Goal: Information Seeking & Learning: Learn about a topic

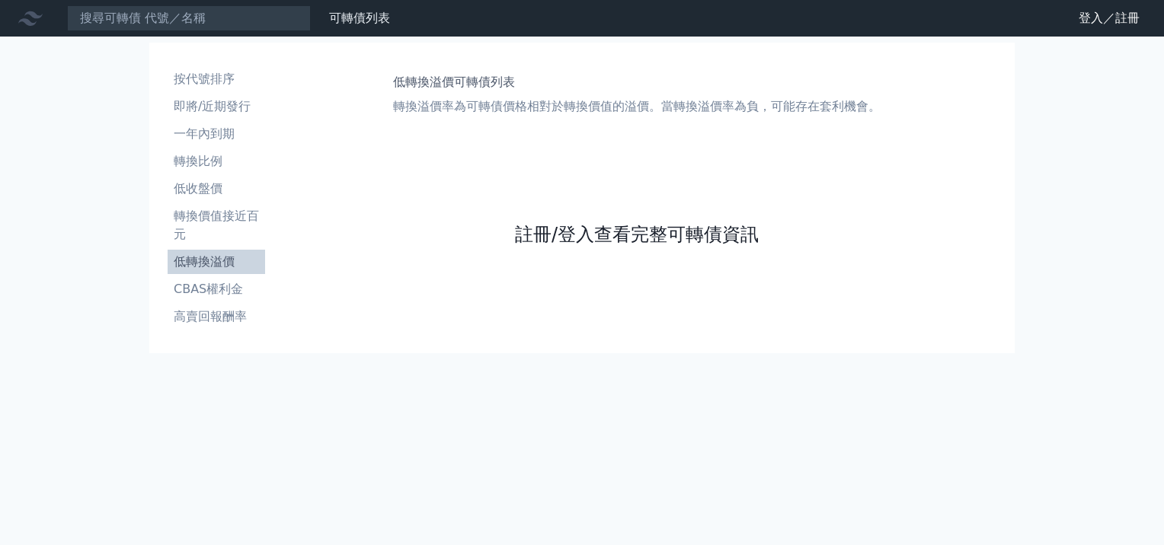
click at [622, 236] on link "註冊/登入查看完整可轉債資訊" at bounding box center [637, 234] width 244 height 24
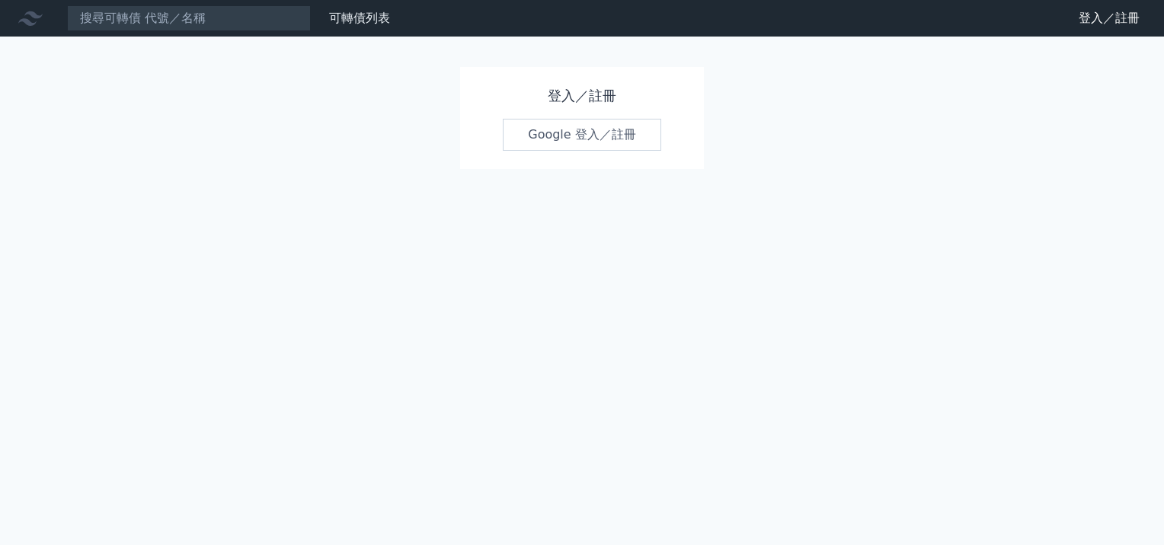
click at [552, 114] on div "登入／註冊 Google 登入／註冊" at bounding box center [582, 118] width 244 height 102
click at [564, 133] on link "Google 登入／註冊" at bounding box center [582, 135] width 158 height 32
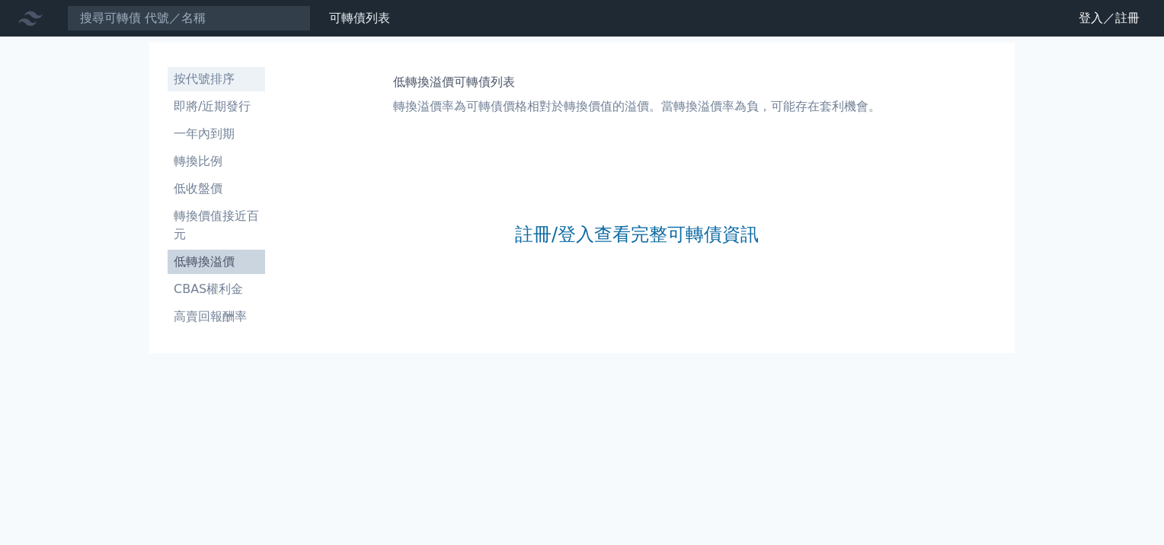
click at [211, 79] on li "按代號排序" at bounding box center [217, 79] width 98 height 18
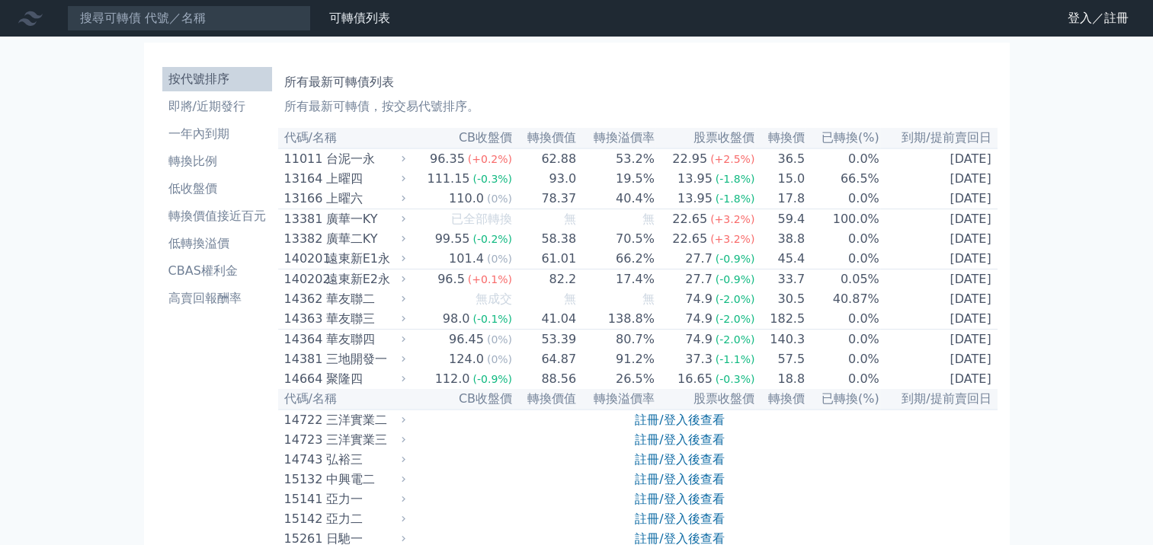
click at [364, 165] on div "台泥一永" at bounding box center [364, 159] width 76 height 18
click at [347, 188] on div "上曜四" at bounding box center [364, 179] width 76 height 18
click at [344, 207] on div "上曜六" at bounding box center [364, 199] width 76 height 18
click at [363, 283] on div "遠東新E2永" at bounding box center [364, 279] width 76 height 18
click at [363, 369] on div "三地開發一" at bounding box center [364, 359] width 76 height 18
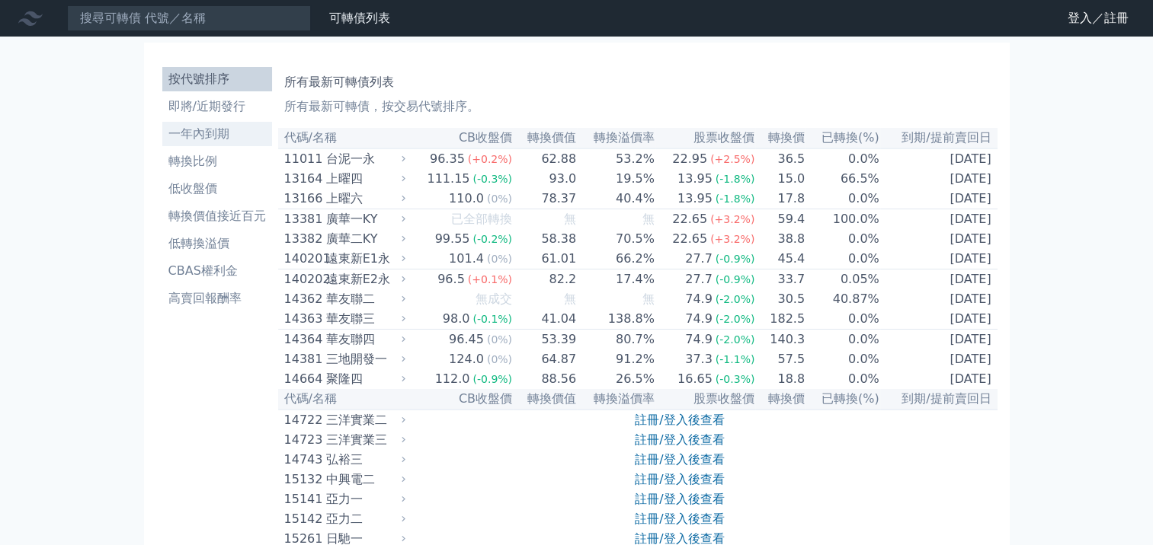
click at [225, 138] on li "一年內到期" at bounding box center [217, 134] width 110 height 18
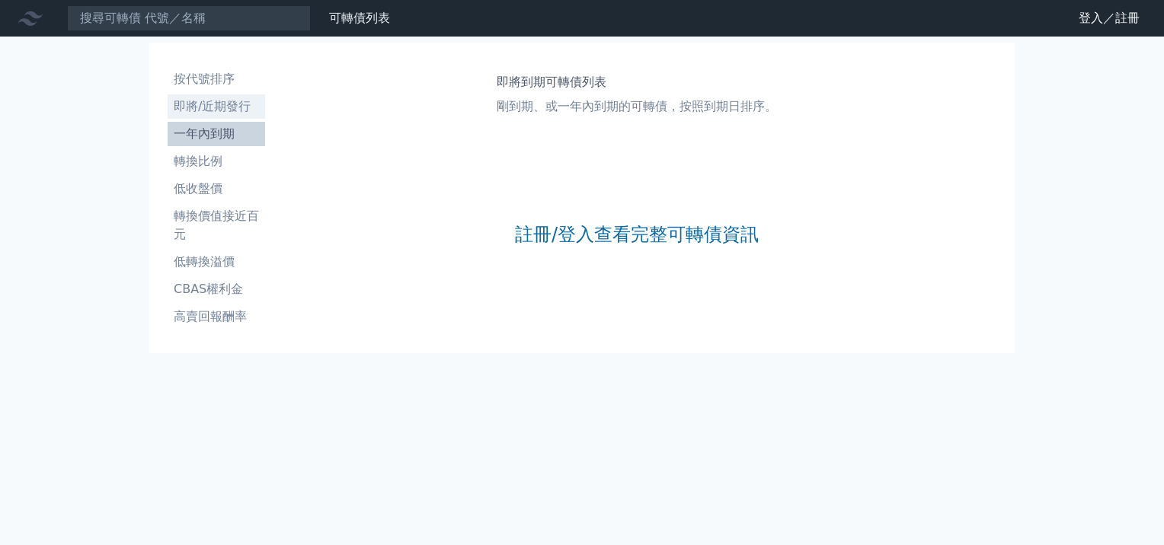
click at [225, 105] on li "即將/近期發行" at bounding box center [217, 107] width 98 height 18
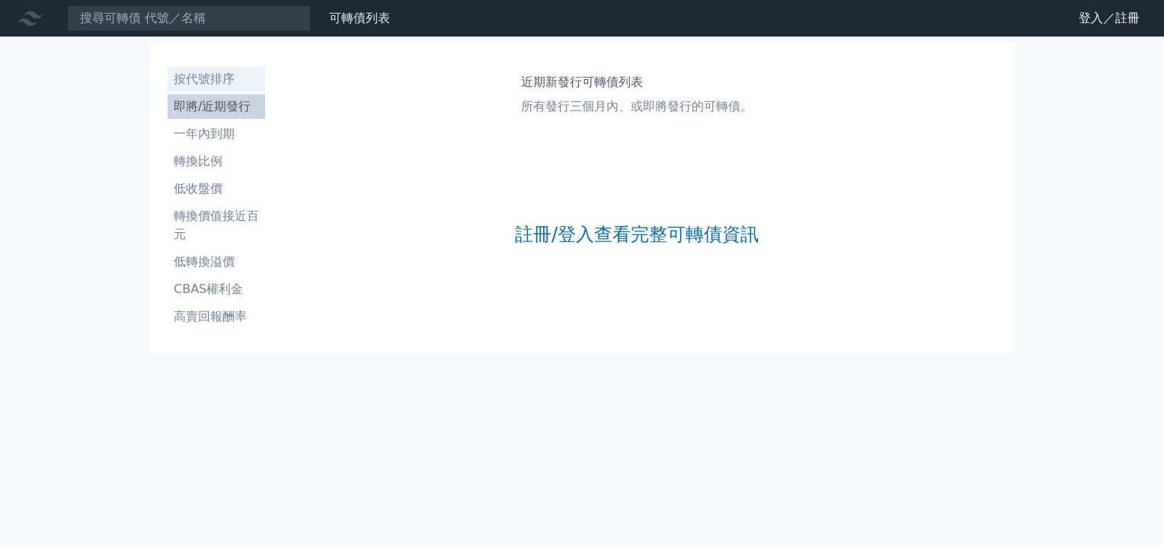
click at [218, 82] on li "按代號排序" at bounding box center [217, 79] width 98 height 18
